Goal: Transaction & Acquisition: Purchase product/service

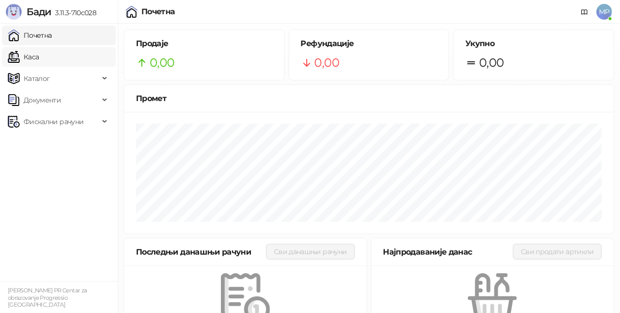
click at [39, 56] on link "Каса" at bounding box center [23, 57] width 31 height 20
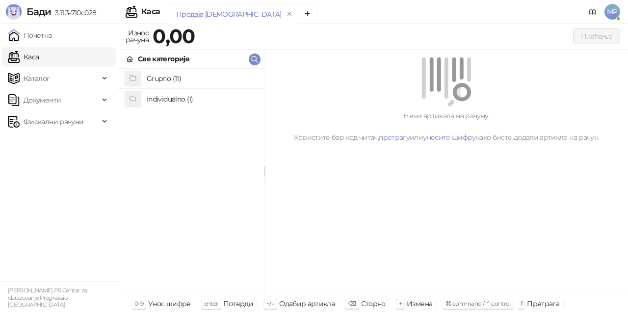
click at [219, 98] on h4 "Individualno (1)" at bounding box center [202, 99] width 110 height 16
click at [134, 59] on icon at bounding box center [130, 59] width 8 height 8
click at [170, 82] on h4 "Grupno (11)" at bounding box center [202, 79] width 110 height 16
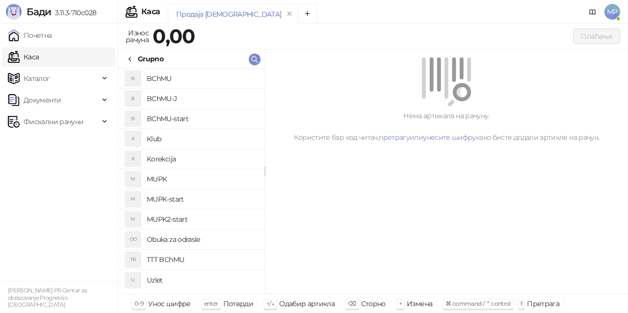
click at [209, 177] on h4 "MUPK" at bounding box center [202, 179] width 110 height 16
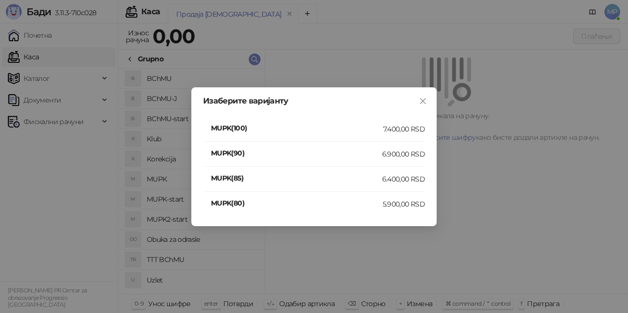
click at [410, 127] on div "7.400,00 RSD" at bounding box center [404, 129] width 42 height 11
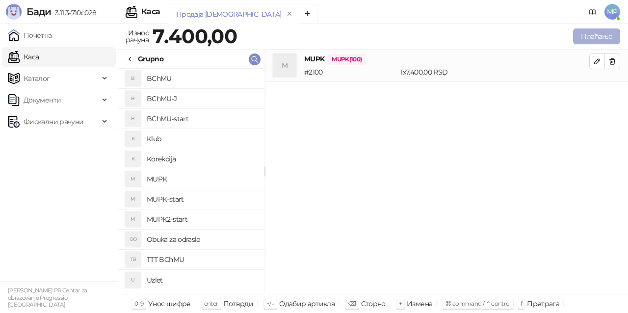
click at [590, 37] on button "Плаћање" at bounding box center [596, 36] width 47 height 16
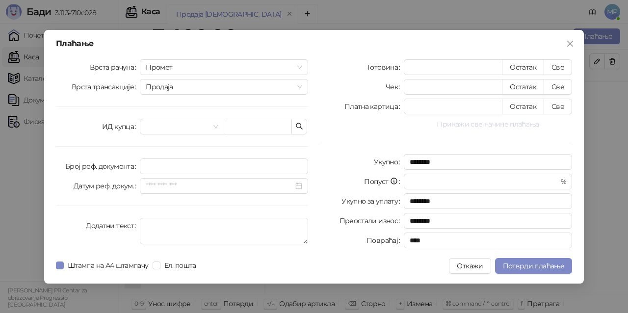
click at [478, 126] on button "Прикажи све начине плаћања" at bounding box center [488, 124] width 168 height 12
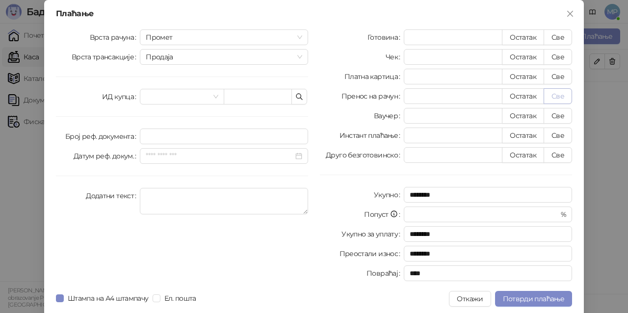
click at [558, 92] on button "Све" at bounding box center [558, 96] width 28 height 16
type input "****"
click at [537, 294] on button "Потврди плаћање" at bounding box center [533, 299] width 77 height 16
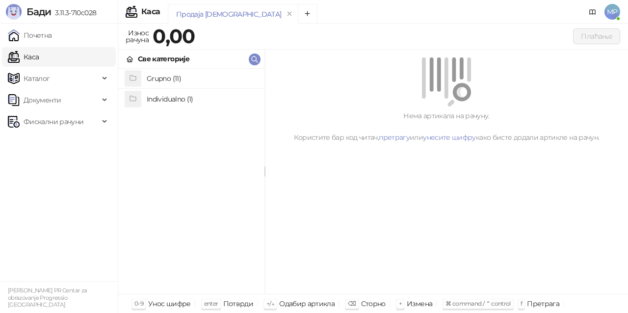
click at [175, 80] on h4 "Grupno (11)" at bounding box center [202, 79] width 110 height 16
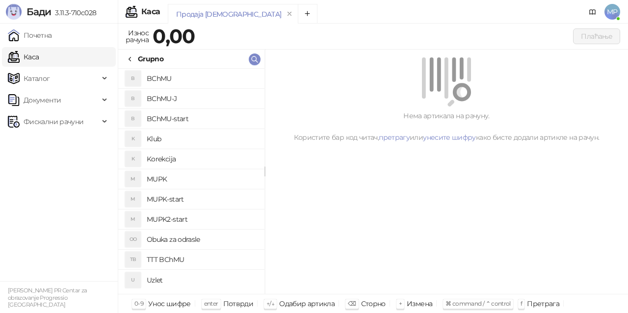
click at [202, 193] on h4 "MUPK-start" at bounding box center [202, 199] width 110 height 16
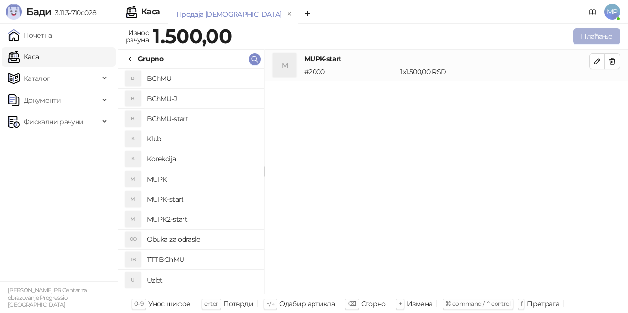
click at [605, 30] on button "Плаћање" at bounding box center [596, 36] width 47 height 16
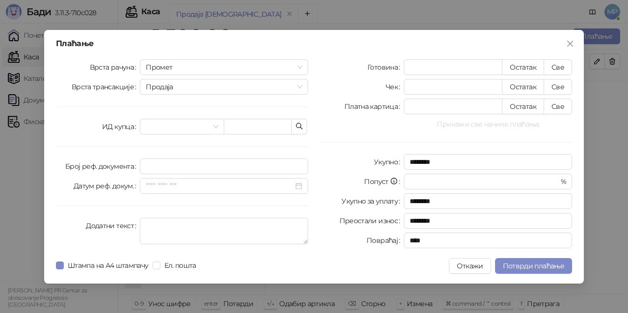
click at [468, 125] on button "Прикажи све начине плаћања" at bounding box center [488, 124] width 168 height 12
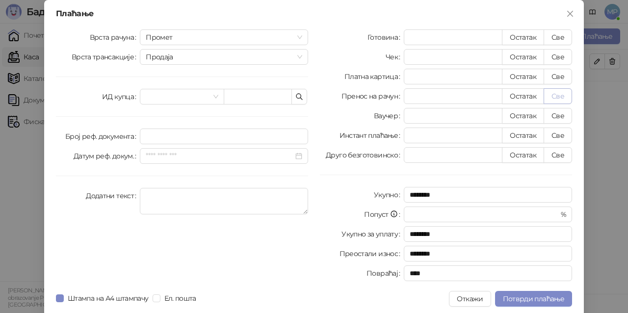
click at [561, 99] on button "Све" at bounding box center [558, 96] width 28 height 16
type input "****"
click at [545, 298] on span "Потврди плаћање" at bounding box center [533, 299] width 61 height 9
